Goal: Transaction & Acquisition: Purchase product/service

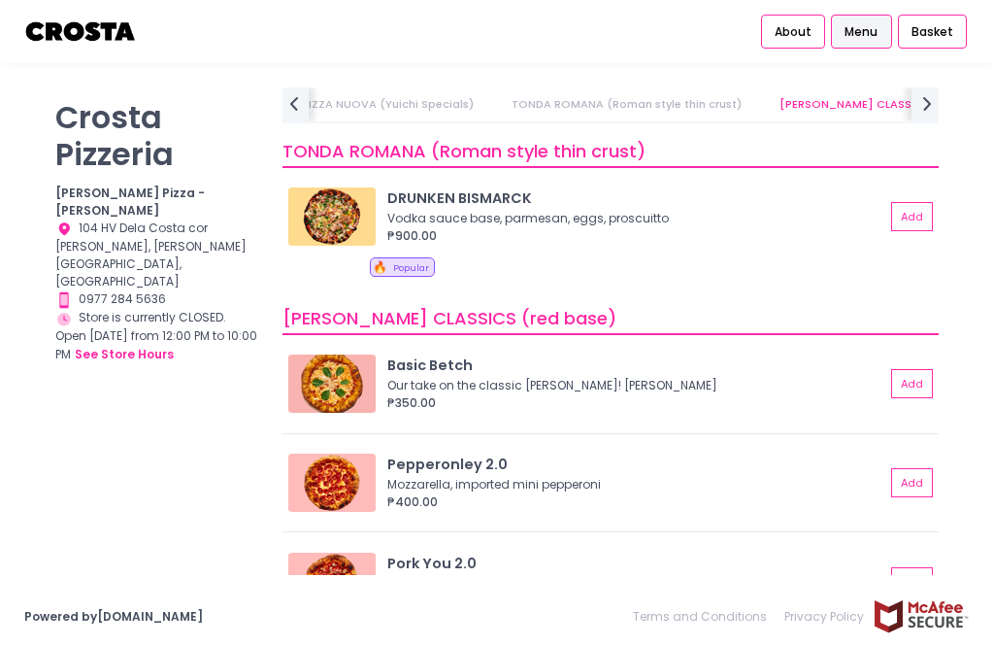
scroll to position [496, 0]
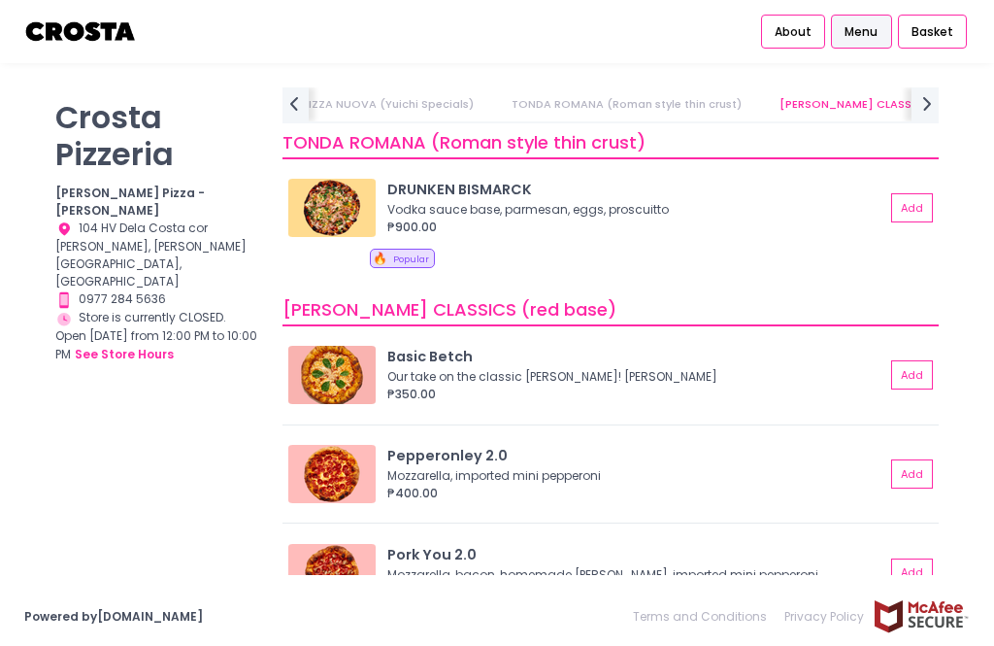
click at [964, 435] on div "[PERSON_NAME] Pizzeria [PERSON_NAME] Pizza - [PERSON_NAME] Location Created wit…" at bounding box center [497, 325] width 994 height 476
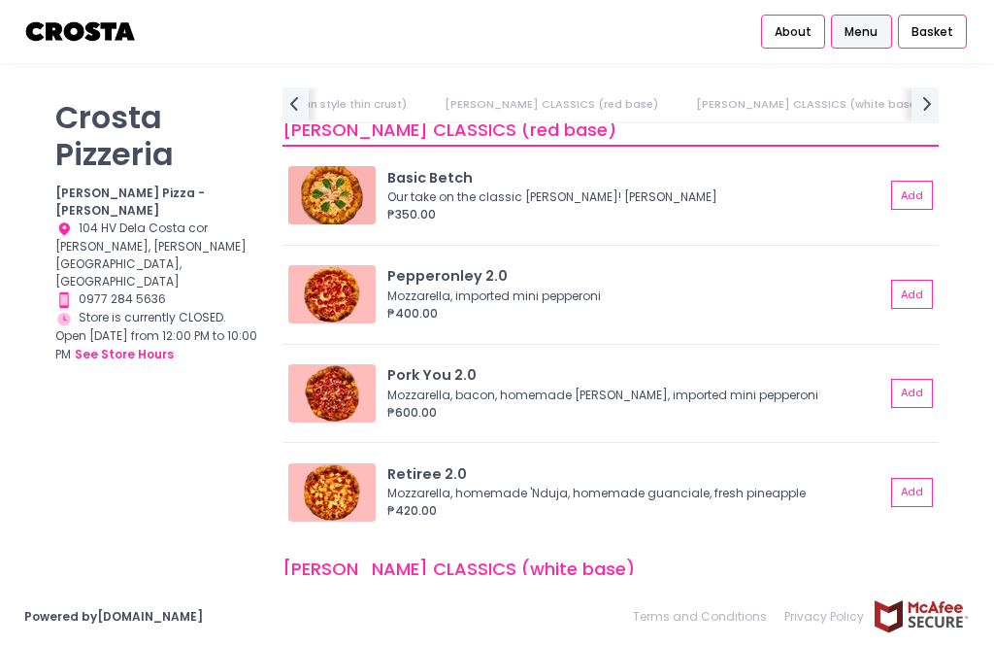
scroll to position [671, 0]
click at [341, 233] on div "Basic Betch Our take on the classic [PERSON_NAME]! Mozzarella, basil ₱350.00 Add" at bounding box center [611, 201] width 656 height 86
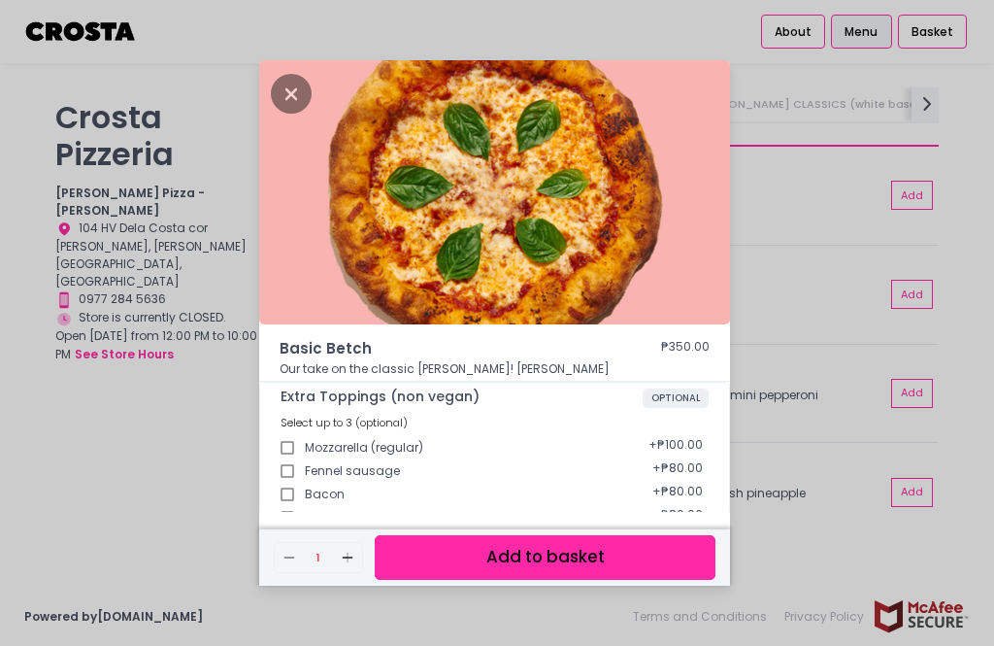
click at [334, 190] on img at bounding box center [494, 192] width 471 height 264
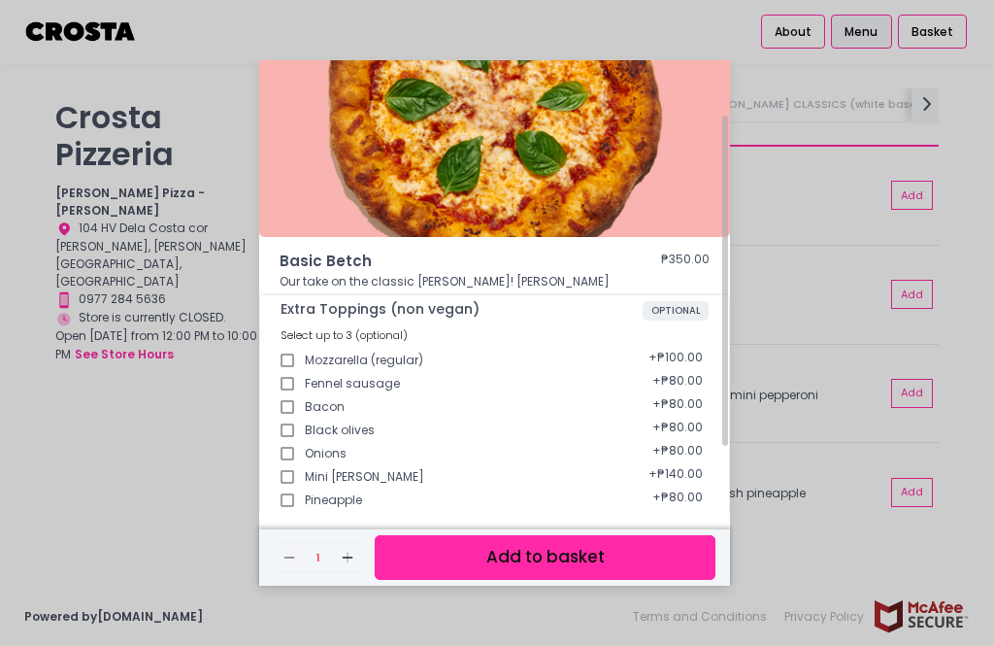
scroll to position [89, 0]
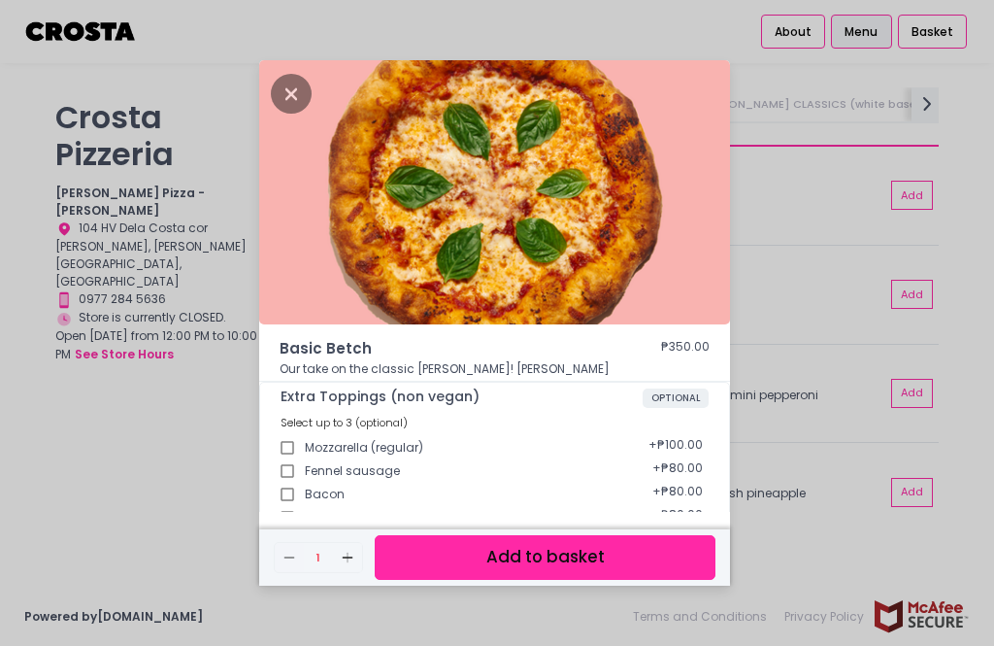
click at [292, 80] on icon "Close" at bounding box center [291, 94] width 41 height 40
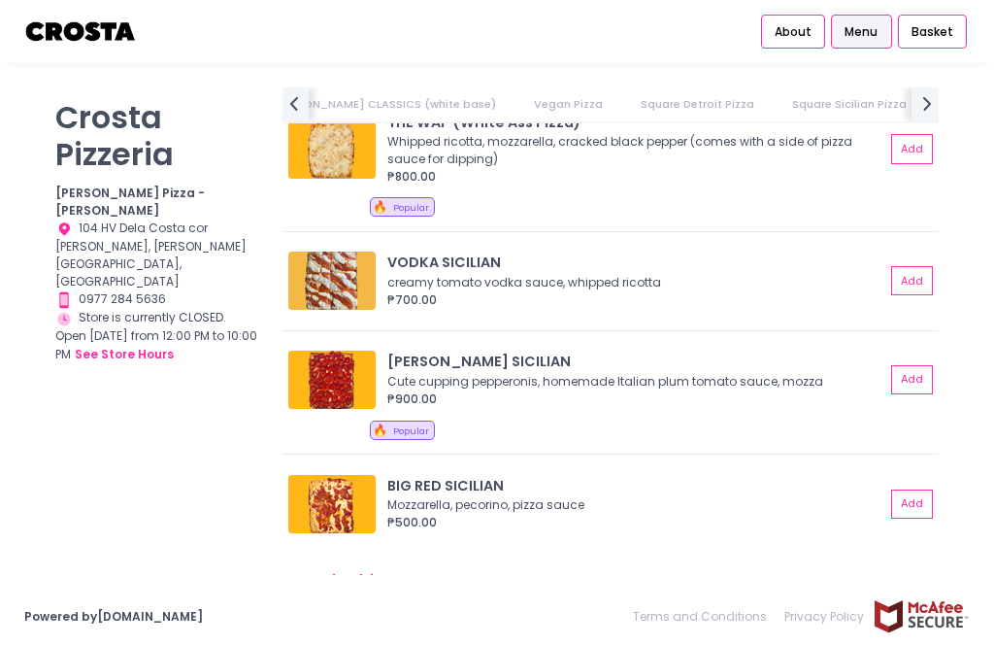
click at [328, 283] on img at bounding box center [331, 280] width 87 height 58
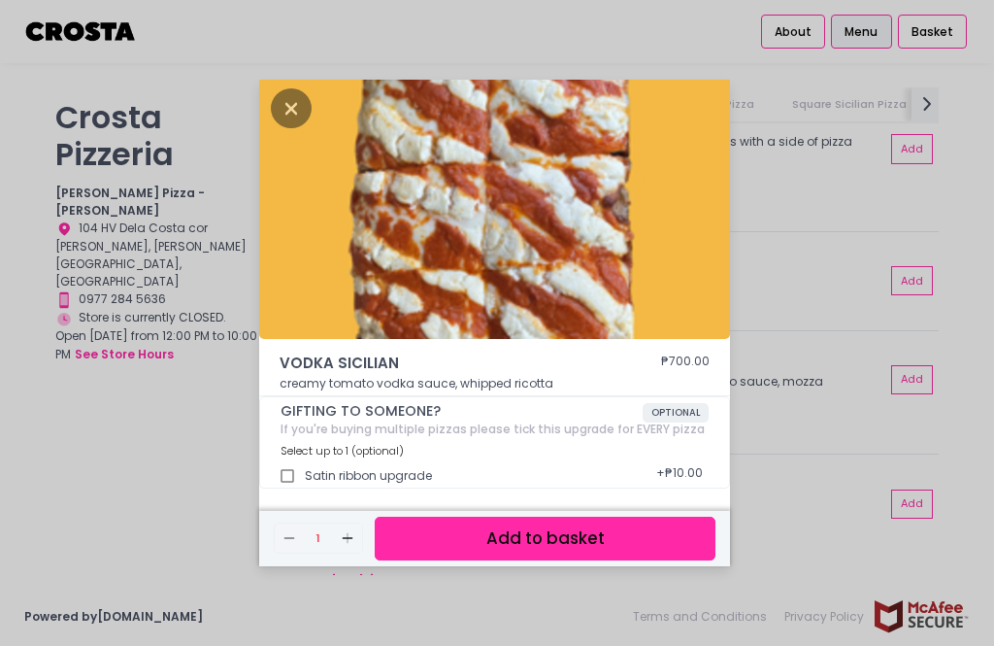
click at [289, 94] on icon "Close" at bounding box center [291, 108] width 41 height 40
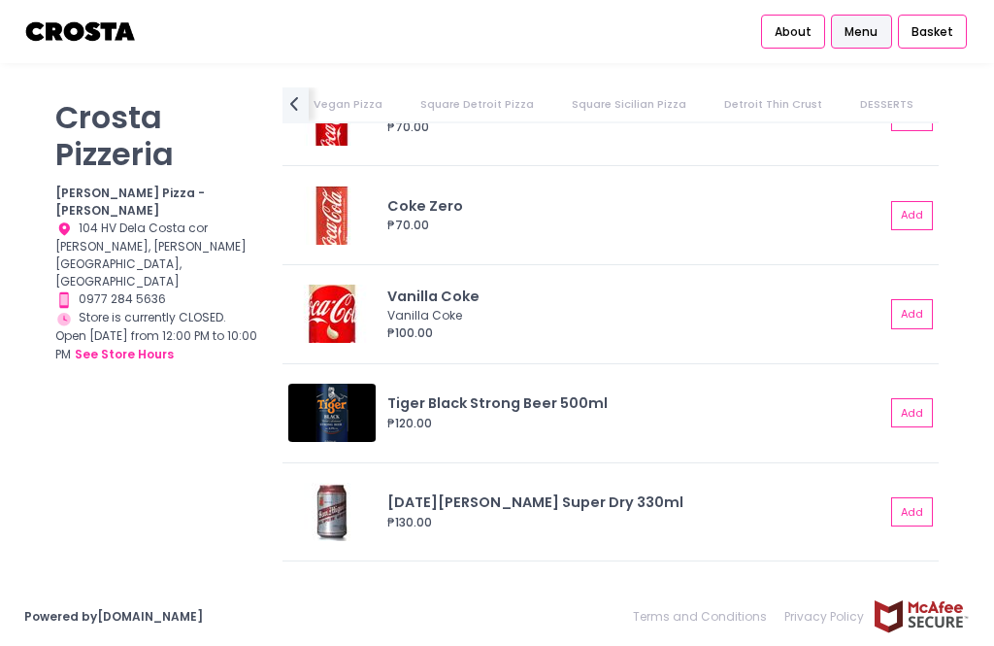
scroll to position [4547, 0]
